Goal: Information Seeking & Learning: Learn about a topic

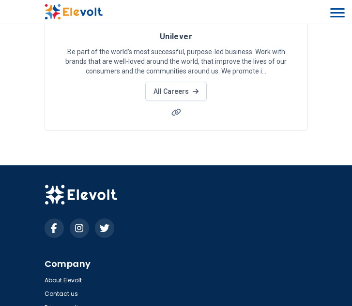
scroll to position [1547, 0]
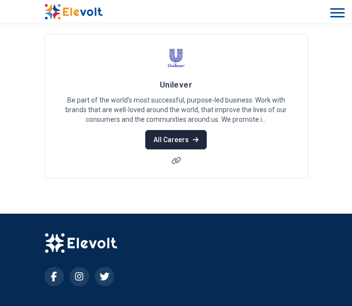
click at [178, 145] on link "All Careers" at bounding box center [175, 139] width 61 height 19
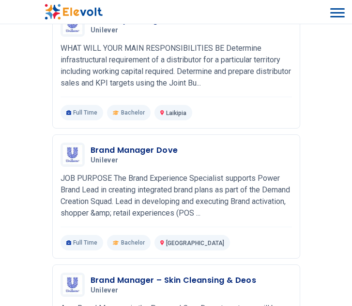
scroll to position [290, 0]
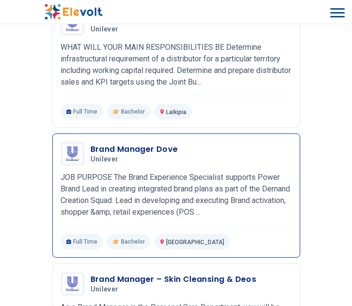
click at [174, 168] on div "Brand Manager Dove Unilever 06/30/2025 07/30/2025 Nairobi KE JOB PURPOSE The Br…" at bounding box center [175, 196] width 231 height 108
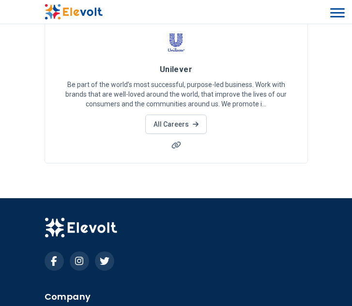
scroll to position [1547, 0]
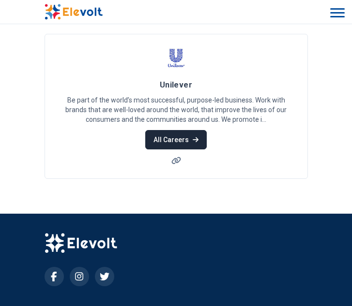
click at [176, 148] on link "All Careers" at bounding box center [175, 139] width 61 height 19
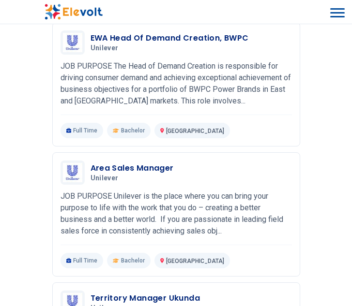
scroll to position [580, 0]
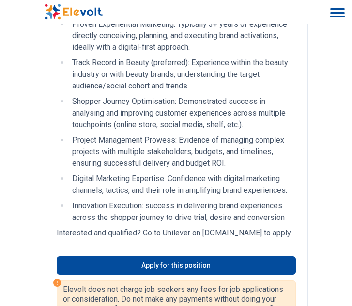
scroll to position [484, 0]
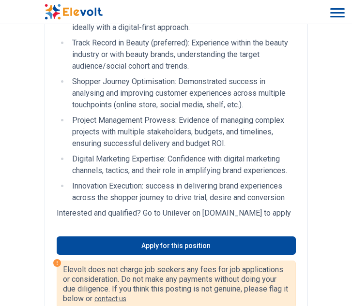
click at [209, 203] on li "Innovation Execution: success in delivering brand experiences across the shoppe…" at bounding box center [182, 191] width 226 height 23
